Goal: Task Accomplishment & Management: Manage account settings

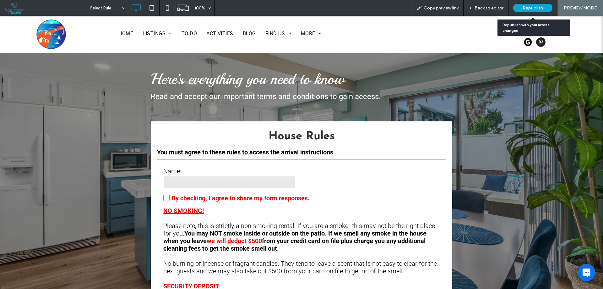
click at [493, 9] on span "Back to editor" at bounding box center [488, 7] width 29 height 5
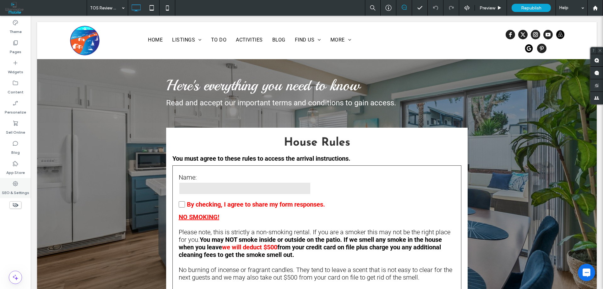
click at [17, 191] on label "SEO & Settings" at bounding box center [15, 190] width 27 height 9
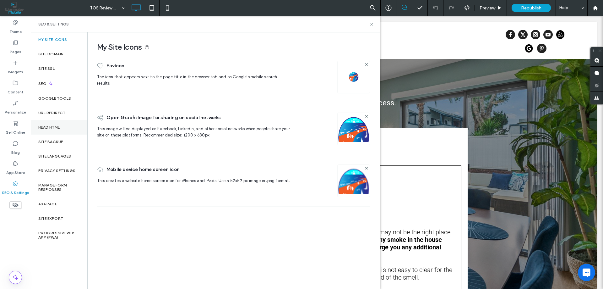
click at [50, 127] on label "Head HTML" at bounding box center [49, 127] width 22 height 4
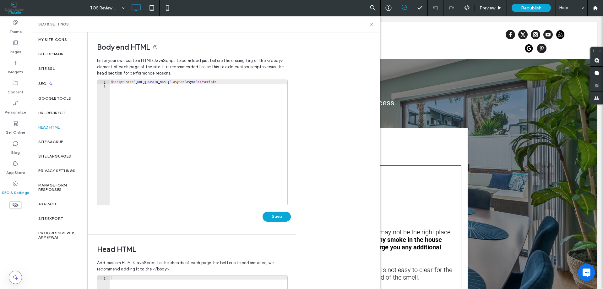
click at [150, 82] on div "< script src = "[URL][DOMAIN_NAME]" async = "async" > </ script >" at bounding box center [233, 146] width 247 height 132
type textarea "**********"
click at [280, 215] on button "Save" at bounding box center [276, 216] width 28 height 10
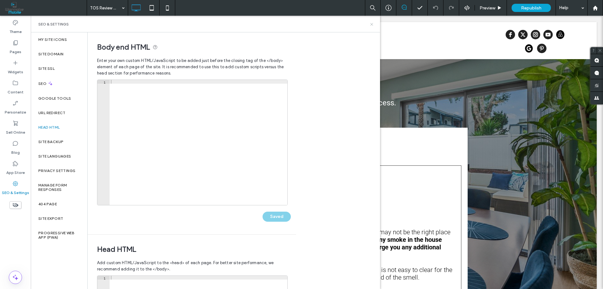
click at [371, 23] on icon at bounding box center [371, 24] width 5 height 5
